Goal: Browse casually

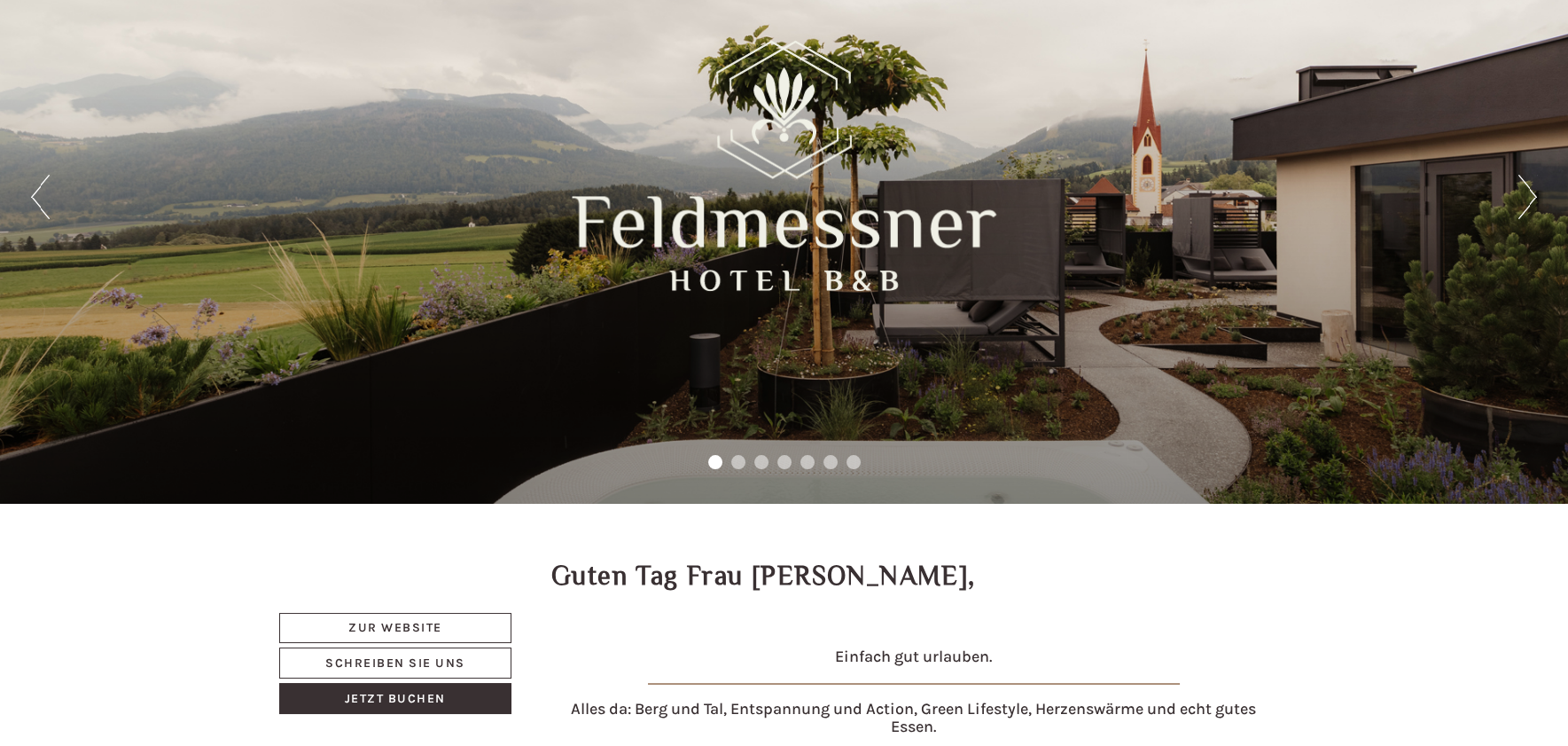
scroll to position [110, 0]
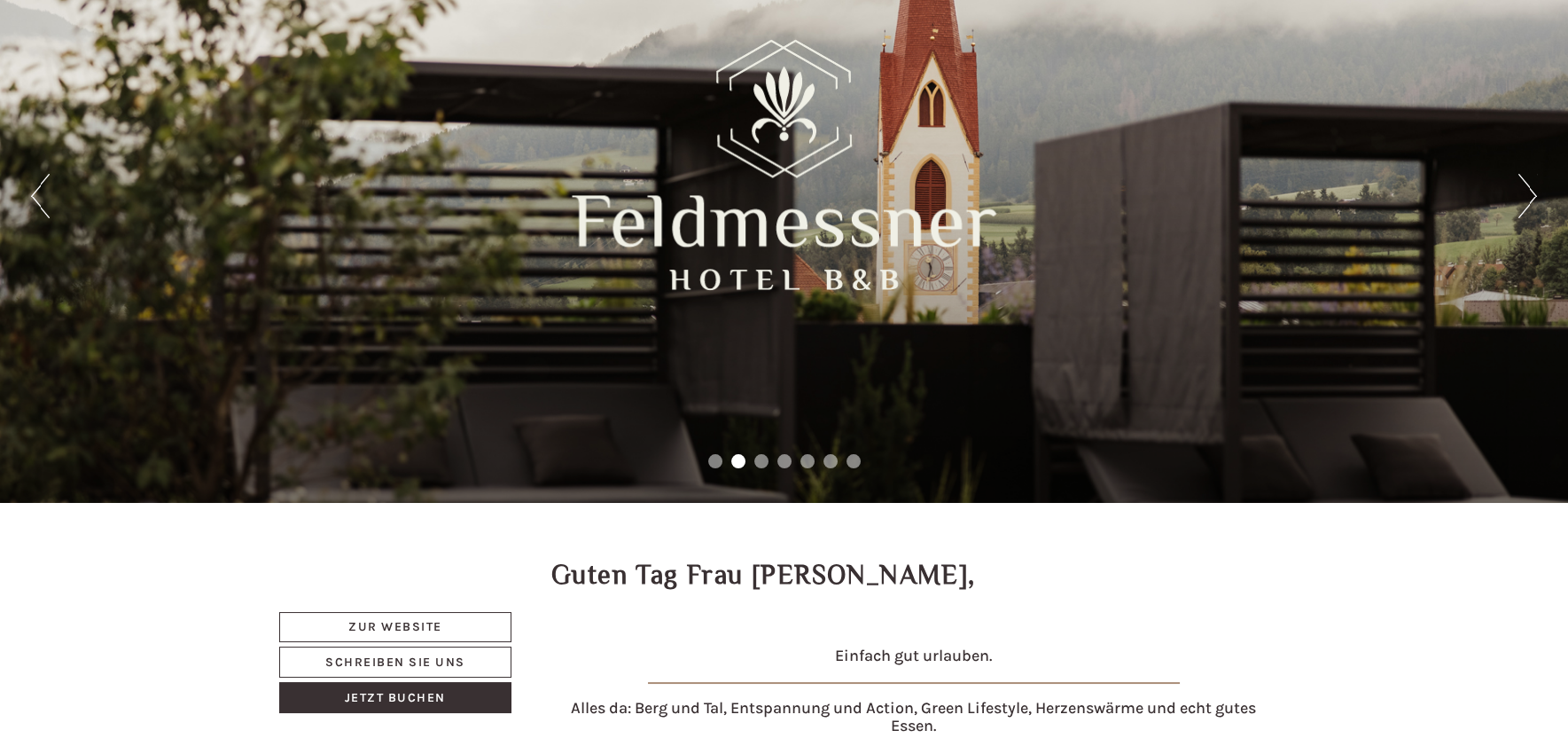
click at [1526, 198] on button "Next" at bounding box center [1527, 195] width 18 height 44
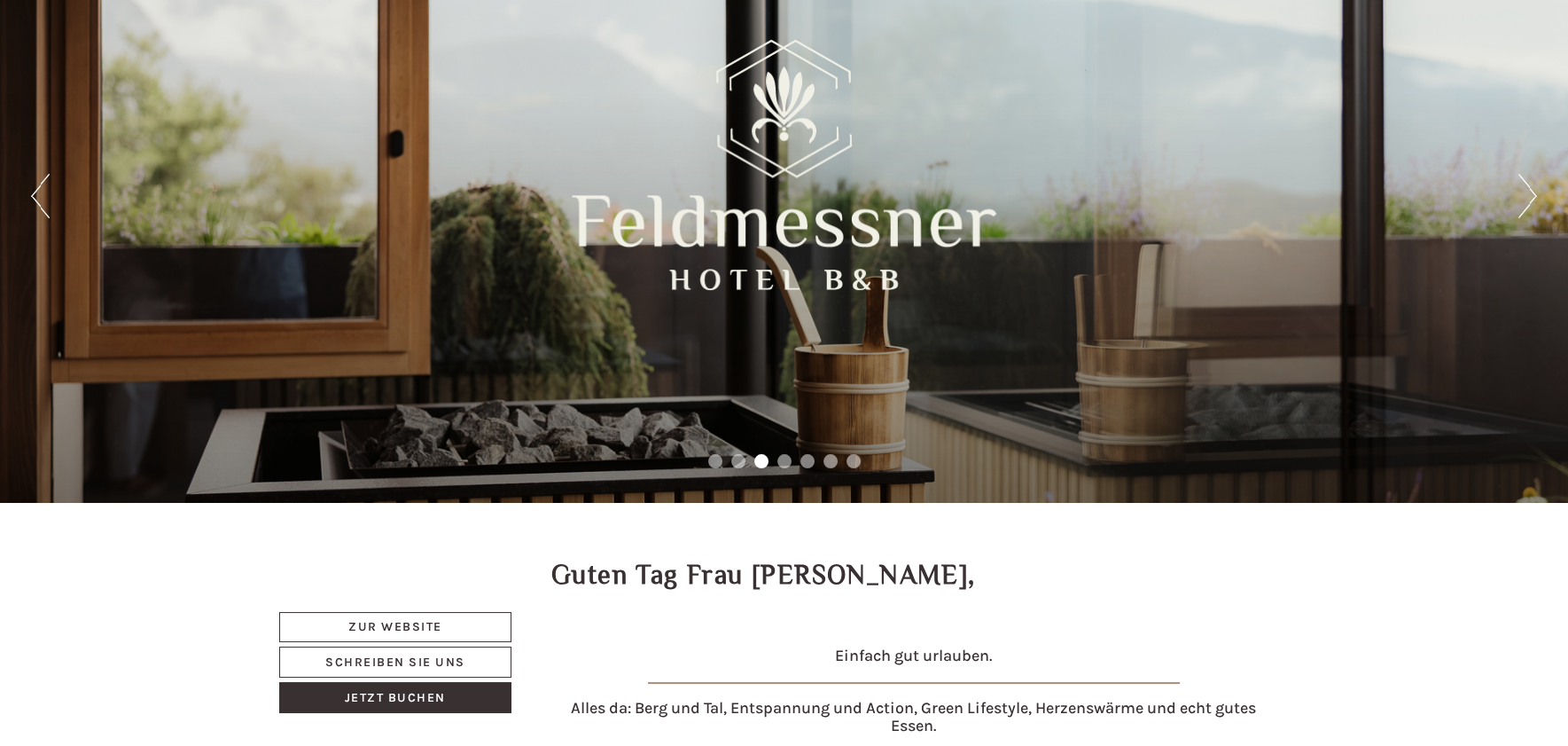
click at [1526, 198] on button "Next" at bounding box center [1527, 195] width 18 height 44
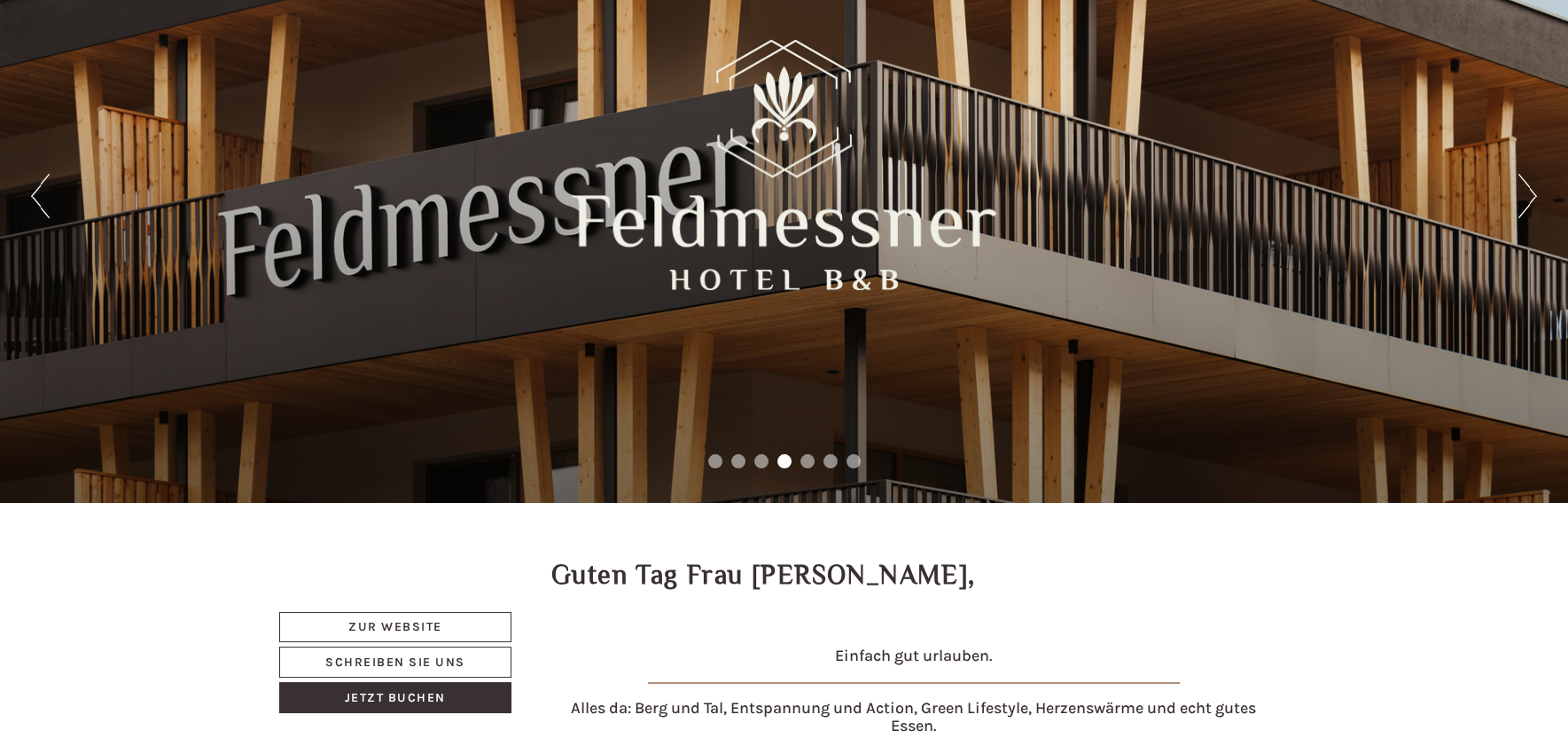
click at [1526, 198] on button "Next" at bounding box center [1527, 195] width 18 height 44
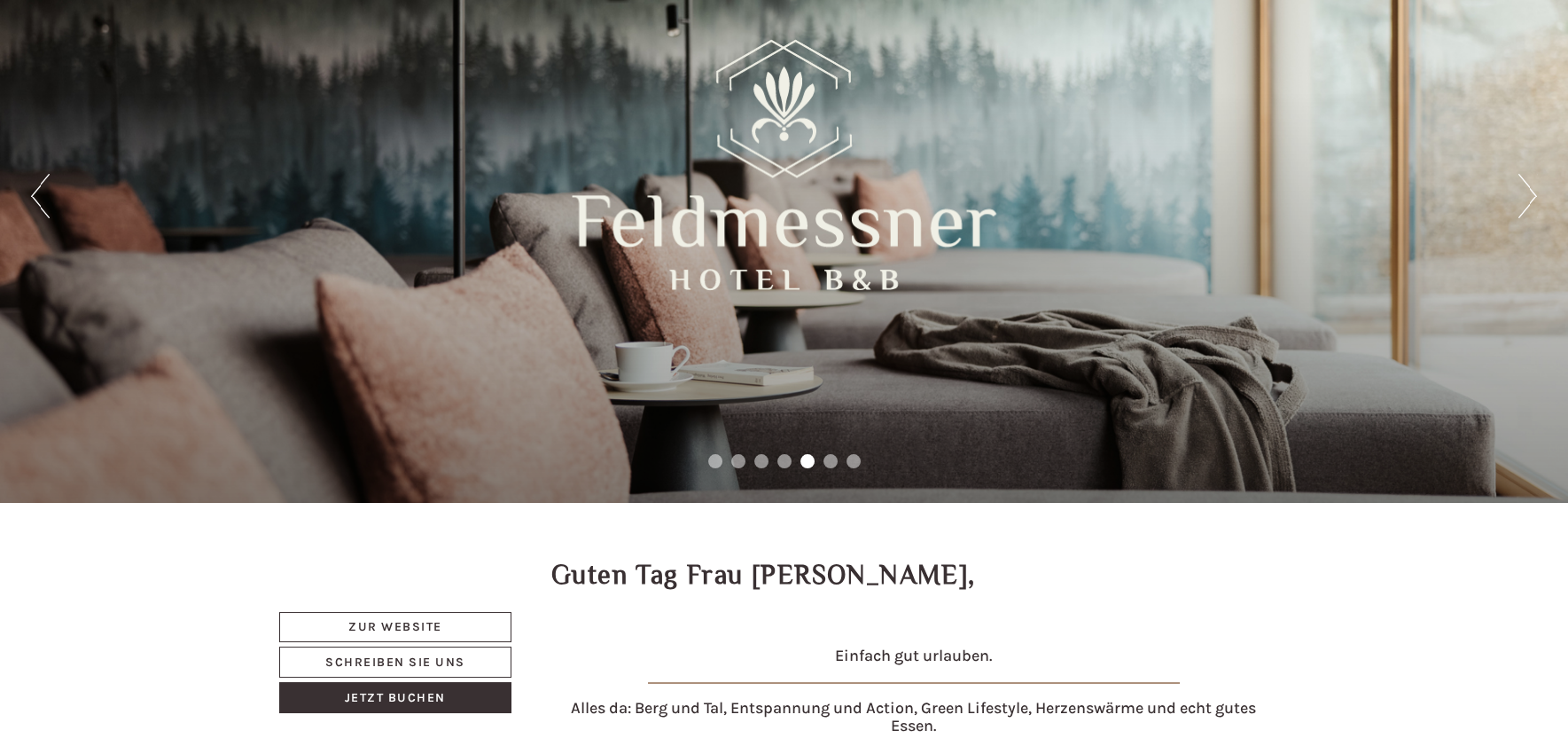
click at [1526, 198] on button "Next" at bounding box center [1527, 195] width 18 height 44
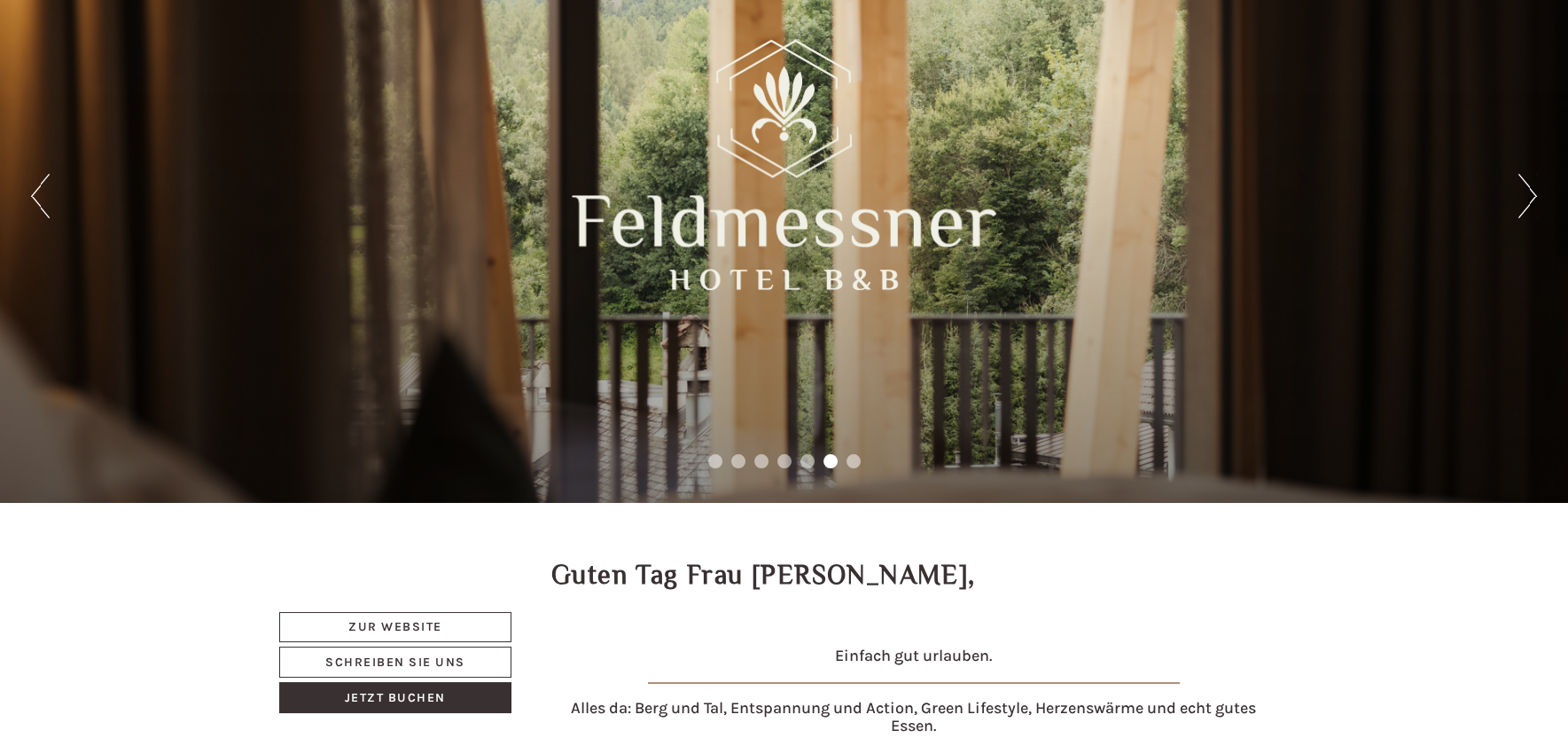
click at [1526, 198] on button "Next" at bounding box center [1527, 195] width 18 height 44
